Goal: Check status: Check status

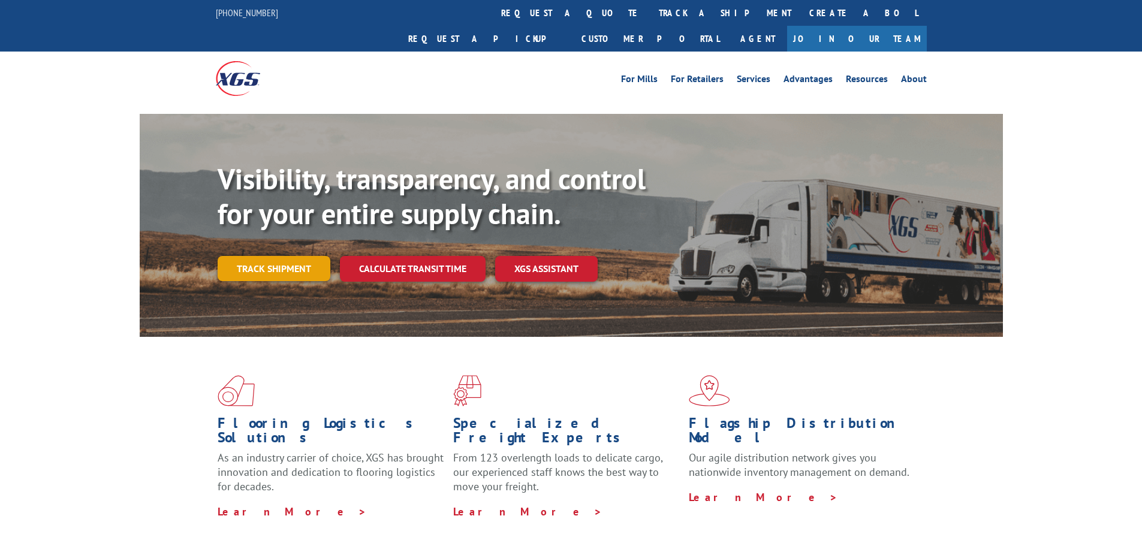
click at [283, 256] on link "Track shipment" at bounding box center [274, 268] width 113 height 25
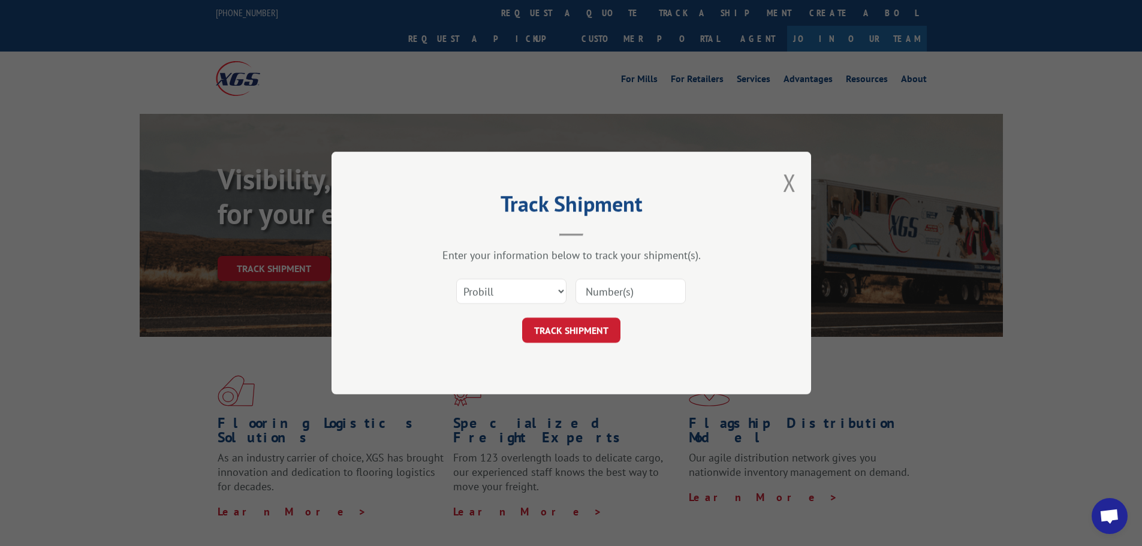
click at [606, 300] on input at bounding box center [631, 291] width 110 height 25
click at [531, 288] on select "Select category... Probill BOL PO" at bounding box center [511, 291] width 110 height 25
click at [625, 281] on input at bounding box center [631, 291] width 110 height 25
paste input "17466815"
type input "17466815"
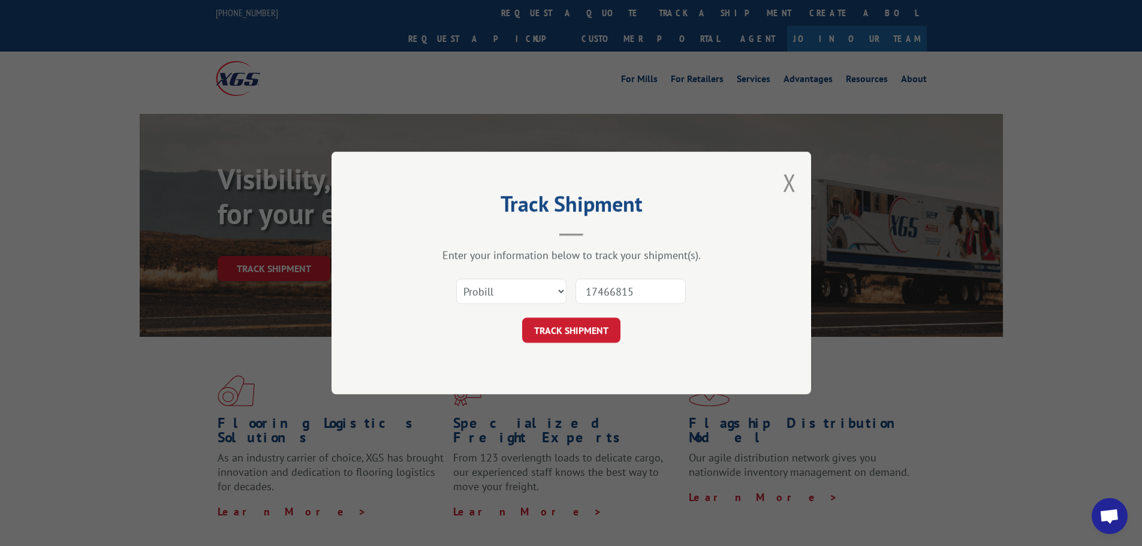
click at [585, 344] on div "Track Shipment Enter your information below to track your shipment(s). Select c…" at bounding box center [572, 273] width 480 height 243
click at [587, 338] on button "TRACK SHIPMENT" at bounding box center [571, 330] width 98 height 25
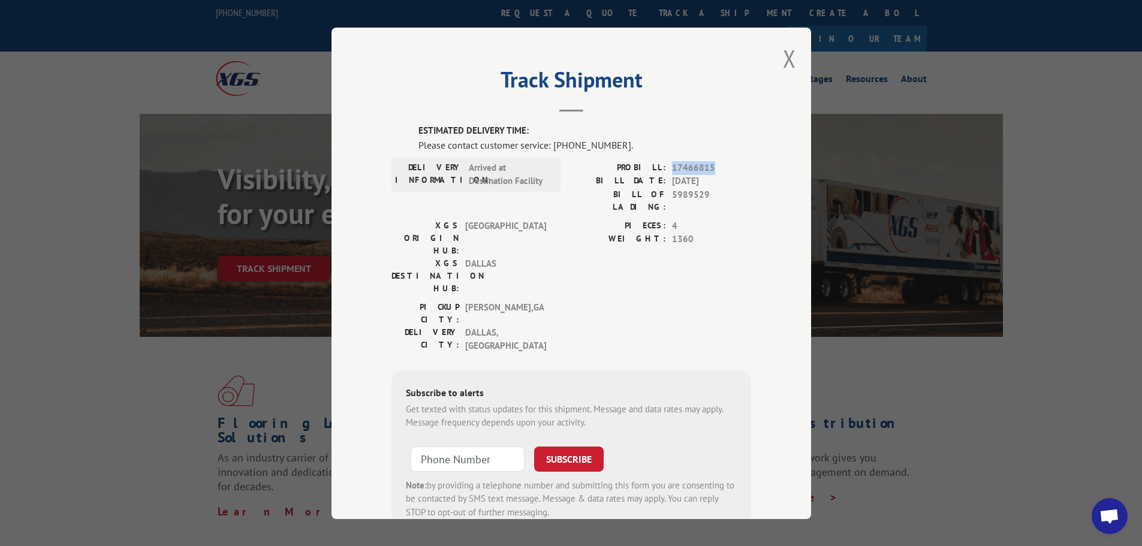
drag, startPoint x: 709, startPoint y: 167, endPoint x: 666, endPoint y: 167, distance: 43.8
click at [666, 167] on div "PROBILL: 17466815" at bounding box center [662, 168] width 180 height 14
click at [697, 164] on span "17466815" at bounding box center [711, 168] width 79 height 14
drag, startPoint x: 706, startPoint y: 166, endPoint x: 672, endPoint y: 170, distance: 34.5
click at [672, 170] on span "17466815" at bounding box center [711, 168] width 79 height 14
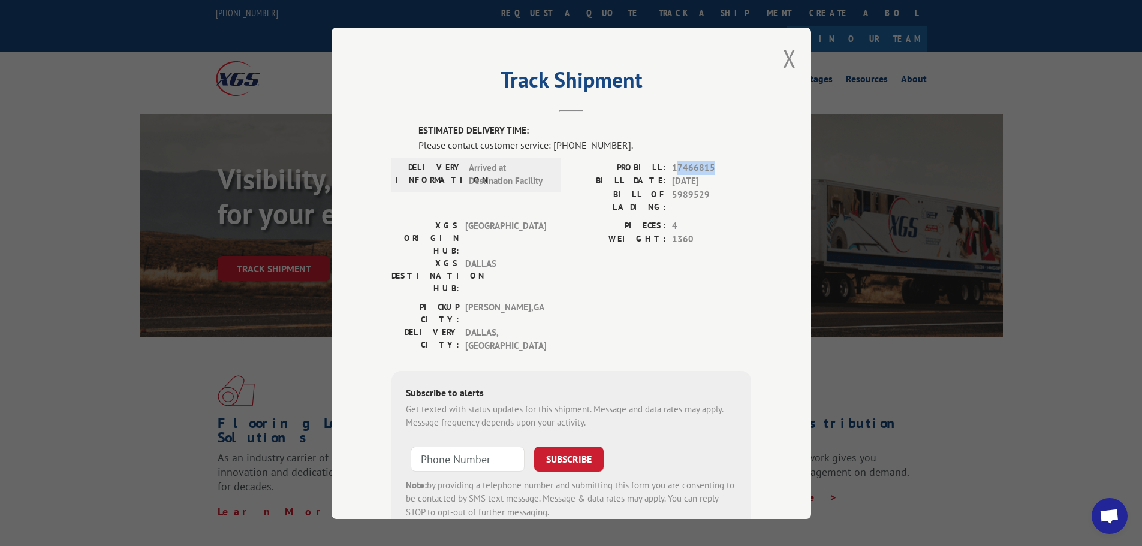
click at [696, 170] on span "17466815" at bounding box center [711, 168] width 79 height 14
drag, startPoint x: 708, startPoint y: 168, endPoint x: 657, endPoint y: 167, distance: 51.0
click at [657, 167] on div "PROBILL: 17466815" at bounding box center [662, 168] width 180 height 14
click at [706, 165] on span "17466815" at bounding box center [711, 168] width 79 height 14
drag, startPoint x: 706, startPoint y: 167, endPoint x: 660, endPoint y: 166, distance: 45.6
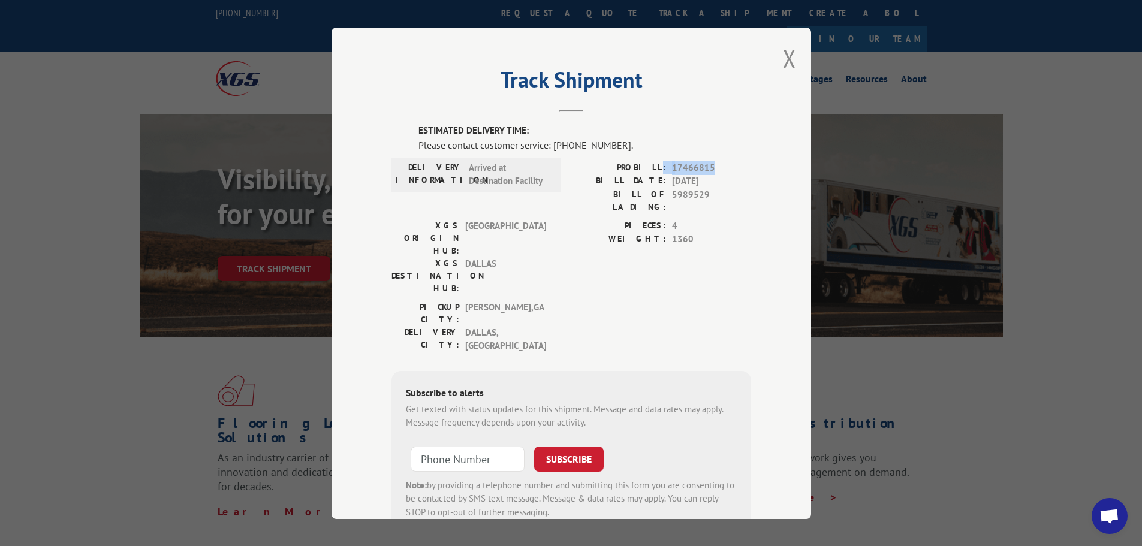
click at [660, 166] on div "PROBILL: 17466815" at bounding box center [662, 168] width 180 height 14
click at [690, 164] on span "17466815" at bounding box center [711, 168] width 79 height 14
drag, startPoint x: 715, startPoint y: 167, endPoint x: 667, endPoint y: 167, distance: 48.0
click at [672, 167] on span "17466815" at bounding box center [711, 168] width 79 height 14
click at [681, 166] on span "17466815" at bounding box center [711, 168] width 79 height 14
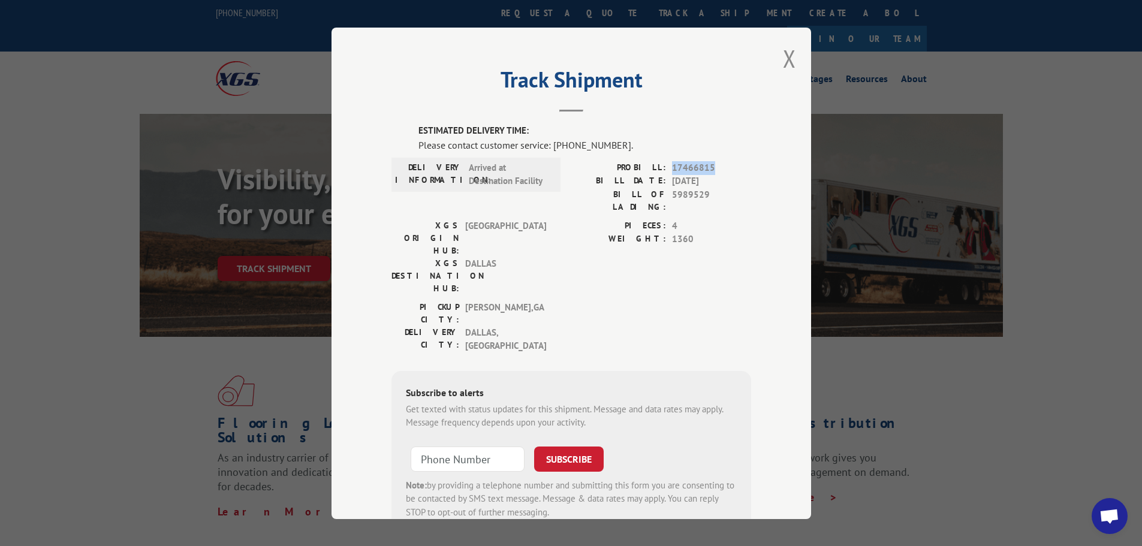
drag, startPoint x: 720, startPoint y: 169, endPoint x: 663, endPoint y: 168, distance: 57.0
click at [663, 168] on div "PROBILL: 17466815" at bounding box center [662, 168] width 180 height 14
click at [709, 173] on span "17466815" at bounding box center [711, 168] width 79 height 14
